Goal: Task Accomplishment & Management: Complete application form

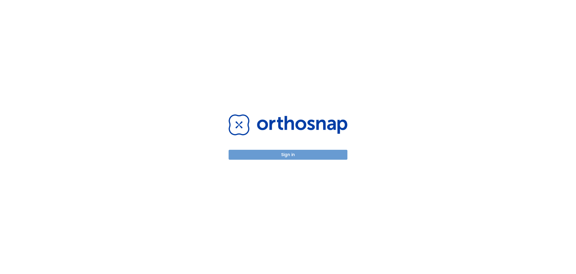
click at [282, 153] on button "Sign in" at bounding box center [288, 155] width 119 height 10
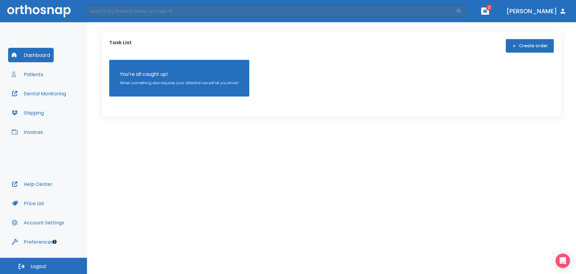
click at [38, 78] on button "Patients" at bounding box center [27, 74] width 39 height 14
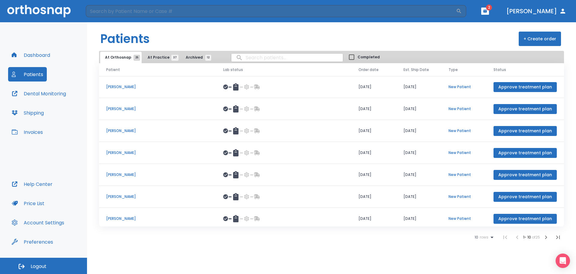
click at [537, 42] on button "+ Create order" at bounding box center [540, 39] width 42 height 14
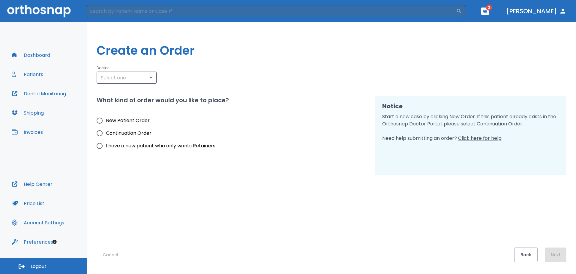
type input "3050"
click at [131, 117] on span "New Patient Order" at bounding box center [128, 120] width 44 height 7
click at [106, 117] on input "New Patient Order" at bounding box center [99, 120] width 13 height 13
radio input "true"
click at [555, 256] on button "Next" at bounding box center [556, 254] width 22 height 14
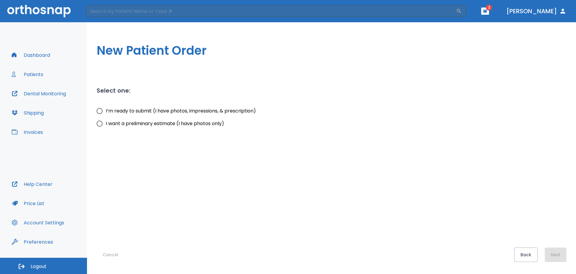
click at [138, 110] on span "I’m ready to submit (I have photos, impressions, & prescription)" at bounding box center [181, 110] width 150 height 7
click at [106, 110] on input "I’m ready to submit (I have photos, impressions, & prescription)" at bounding box center [99, 110] width 13 height 13
radio input "true"
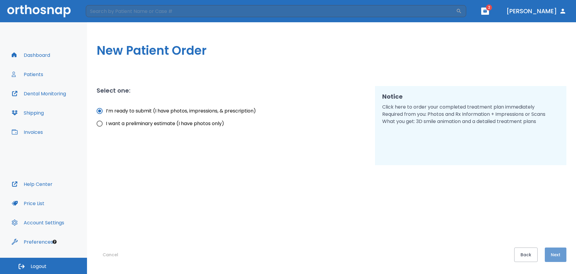
click at [552, 252] on button "Next" at bounding box center [556, 254] width 22 height 14
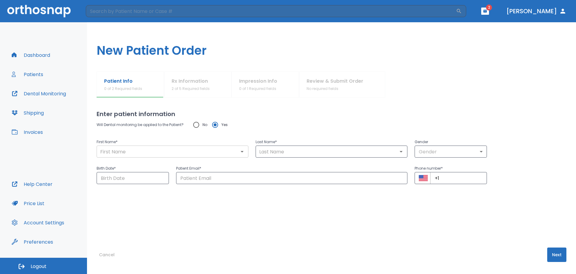
click at [117, 154] on input "text" at bounding box center [172, 151] width 148 height 8
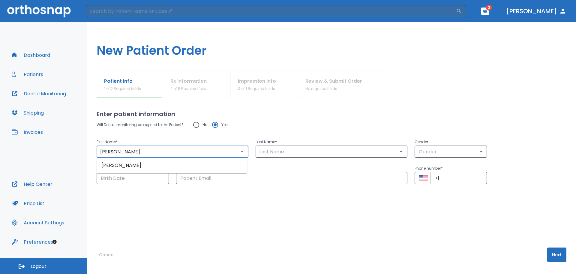
type input "[PERSON_NAME]"
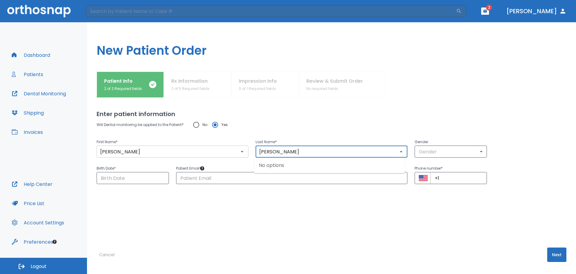
type input "[PERSON_NAME]"
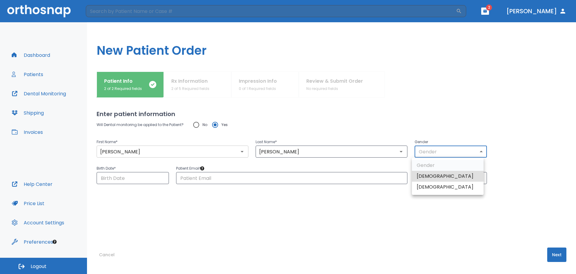
type input "1"
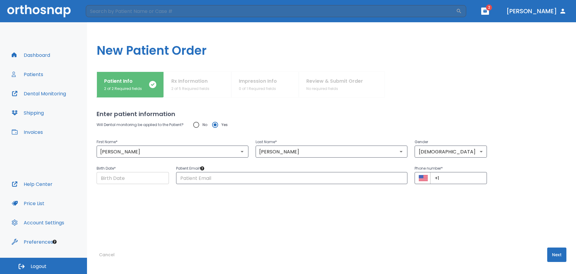
click at [144, 173] on input "Choose date" at bounding box center [133, 178] width 72 height 12
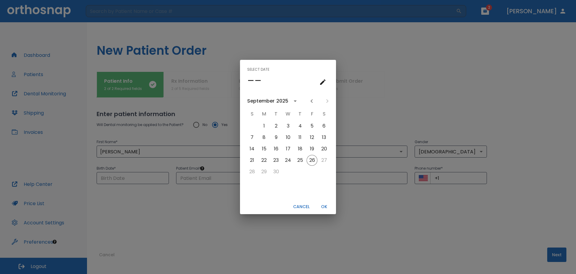
click at [297, 101] on icon "calendar view is open, switch to year view" at bounding box center [295, 100] width 7 height 7
click at [318, 149] on button "1995" at bounding box center [320, 147] width 22 height 11
click at [313, 102] on icon "Previous month" at bounding box center [311, 100] width 7 height 7
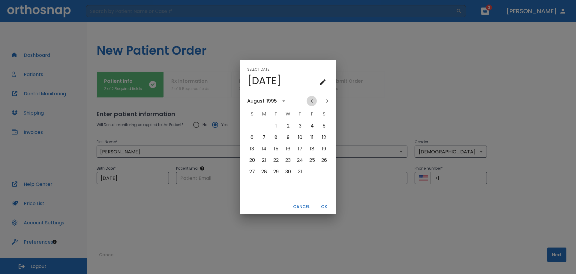
click at [313, 102] on icon "Previous month" at bounding box center [311, 100] width 7 height 7
click at [313, 101] on icon "Previous month" at bounding box center [311, 100] width 7 height 7
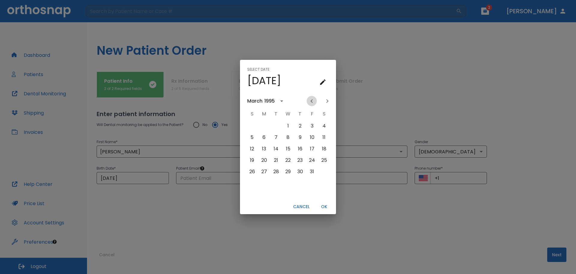
click at [313, 101] on icon "Previous month" at bounding box center [311, 100] width 7 height 7
click at [279, 128] on button "3" at bounding box center [276, 125] width 11 height 11
type input "[DATE]"
click at [323, 206] on button "OK" at bounding box center [324, 206] width 19 height 10
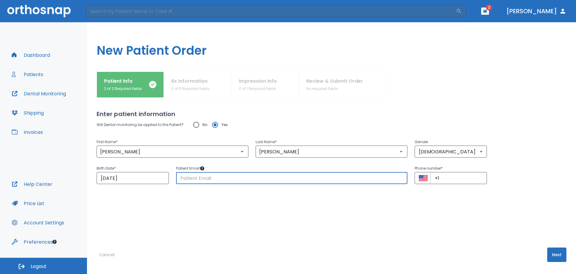
click at [223, 179] on input "text" at bounding box center [291, 178] width 231 height 12
paste input "[EMAIL_ADDRESS][DOMAIN_NAME]"
type input "[EMAIL_ADDRESS][DOMAIN_NAME]"
click at [471, 178] on input "+1" at bounding box center [459, 178] width 57 height 12
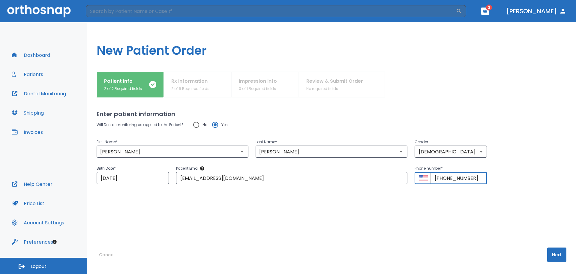
type input "[PHONE_NUMBER]"
click at [554, 254] on button "Next" at bounding box center [557, 254] width 19 height 14
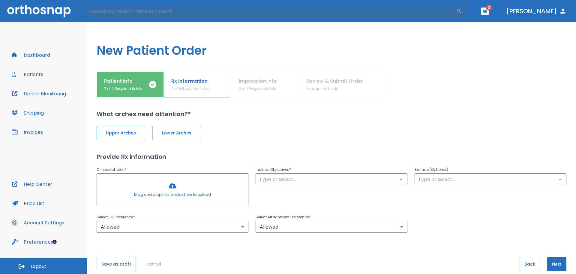
click at [125, 136] on button "Upper Arches" at bounding box center [121, 132] width 49 height 14
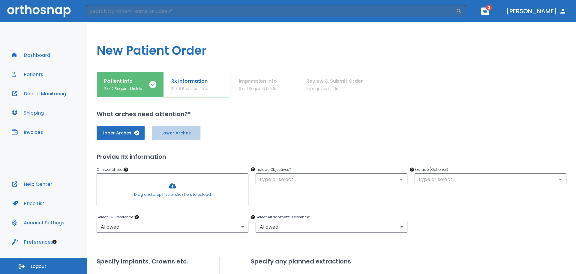
click at [170, 132] on span "Lower Arches" at bounding box center [176, 133] width 36 height 6
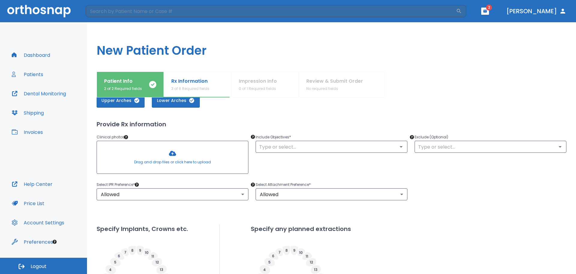
scroll to position [32, 0]
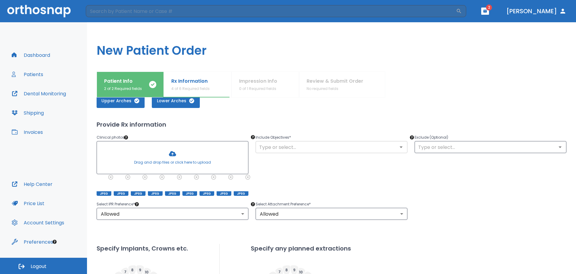
click at [400, 147] on icon "Open" at bounding box center [401, 147] width 3 height 2
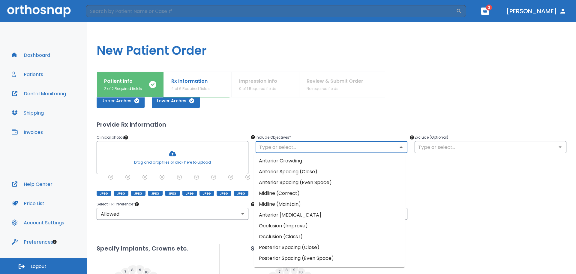
click at [306, 226] on li "Occlusion (Improve)" at bounding box center [329, 225] width 151 height 11
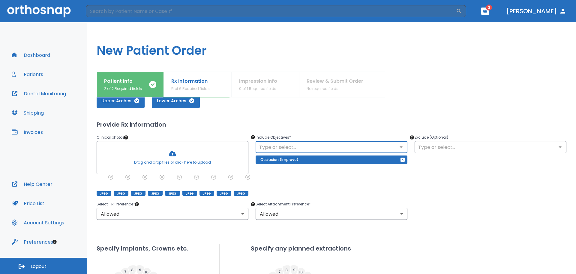
click at [401, 147] on icon "Open" at bounding box center [401, 146] width 7 height 7
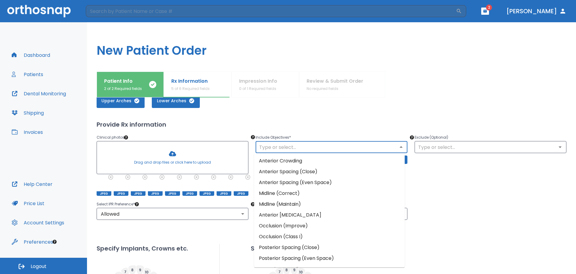
click at [312, 174] on li "Anterior Spacing (Close)" at bounding box center [329, 171] width 151 height 11
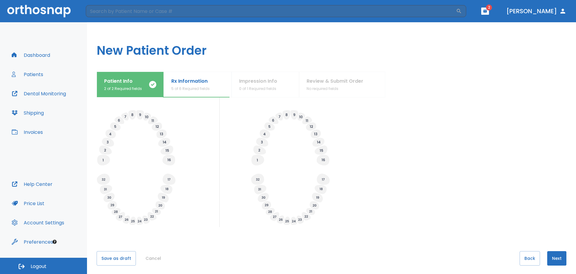
scroll to position [191, 0]
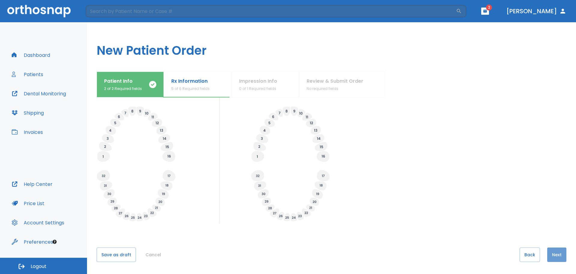
click at [557, 255] on button "Next" at bounding box center [557, 254] width 19 height 14
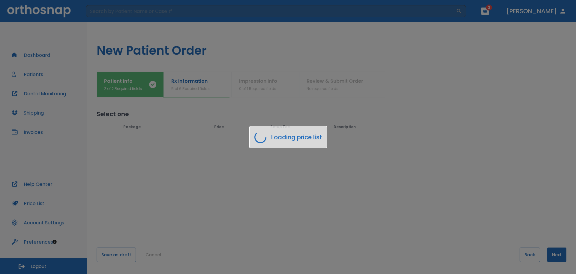
scroll to position [0, 0]
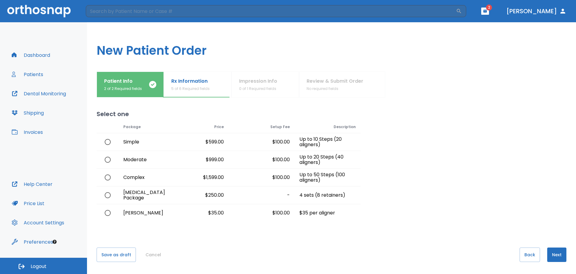
click at [109, 142] on input "radio" at bounding box center [107, 141] width 13 height 13
radio input "true"
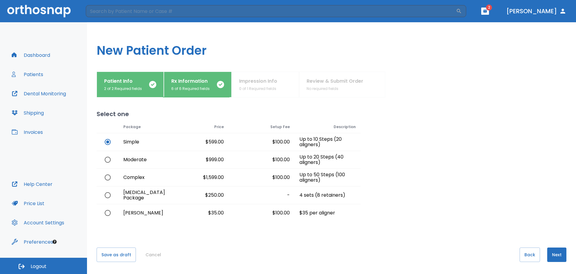
click at [550, 251] on button "Next" at bounding box center [557, 254] width 19 height 14
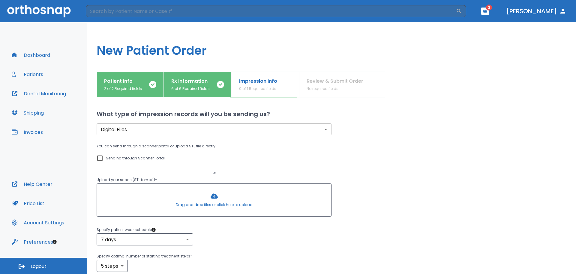
click at [102, 159] on input "Sending through Scanner Portal" at bounding box center [99, 157] width 7 height 7
checkbox input "true"
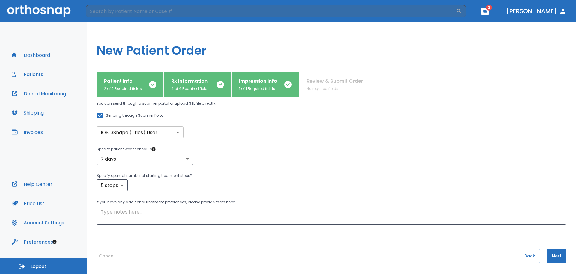
scroll to position [44, 0]
click at [548, 250] on button "Next" at bounding box center [557, 254] width 19 height 14
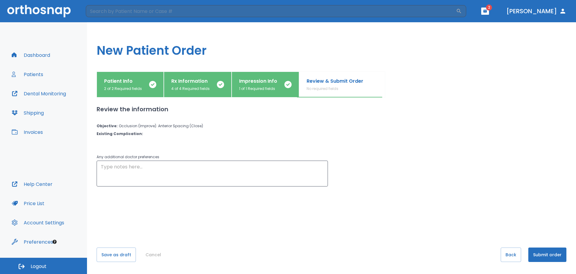
scroll to position [0, 0]
click at [541, 256] on button "Submit order" at bounding box center [548, 254] width 38 height 14
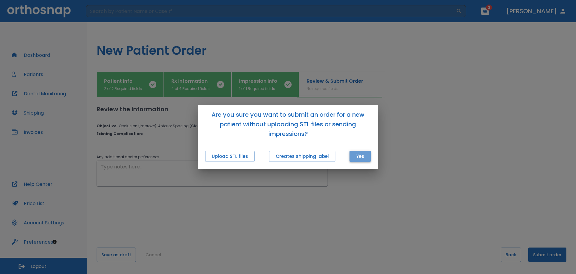
click at [366, 157] on button "Yes" at bounding box center [360, 155] width 21 height 11
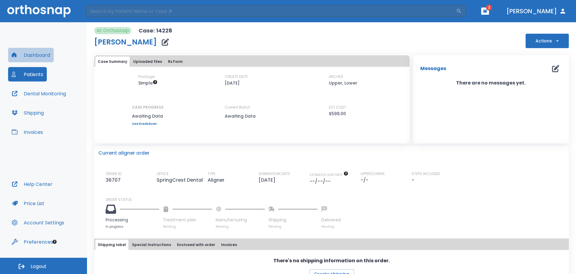
click at [29, 54] on button "Dashboard" at bounding box center [31, 55] width 46 height 14
